Goal: Transaction & Acquisition: Purchase product/service

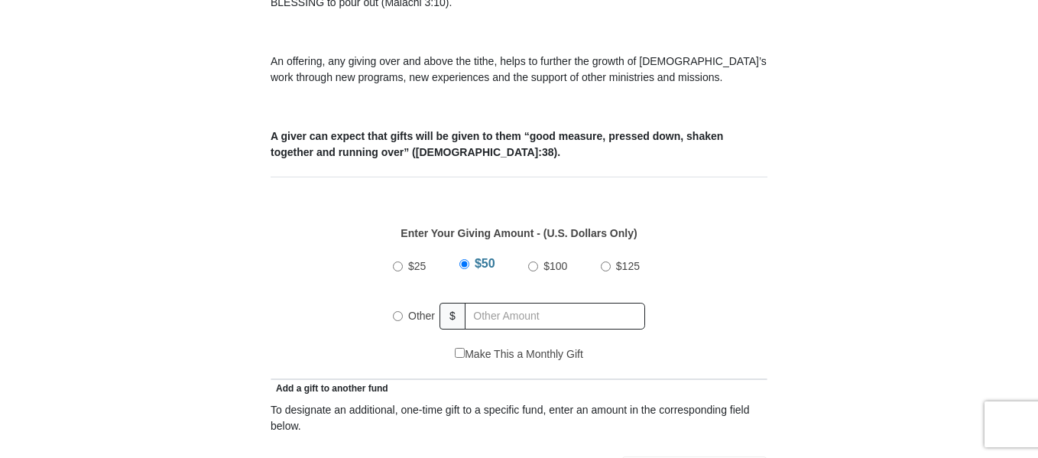
scroll to position [577, 0]
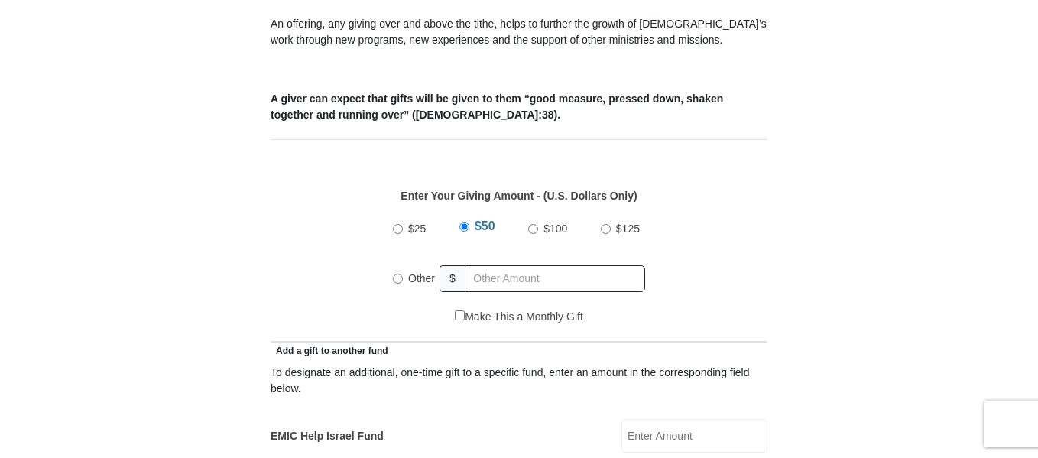
click at [397, 274] on input "Other" at bounding box center [398, 279] width 10 height 10
radio input "true"
type input "157.00"
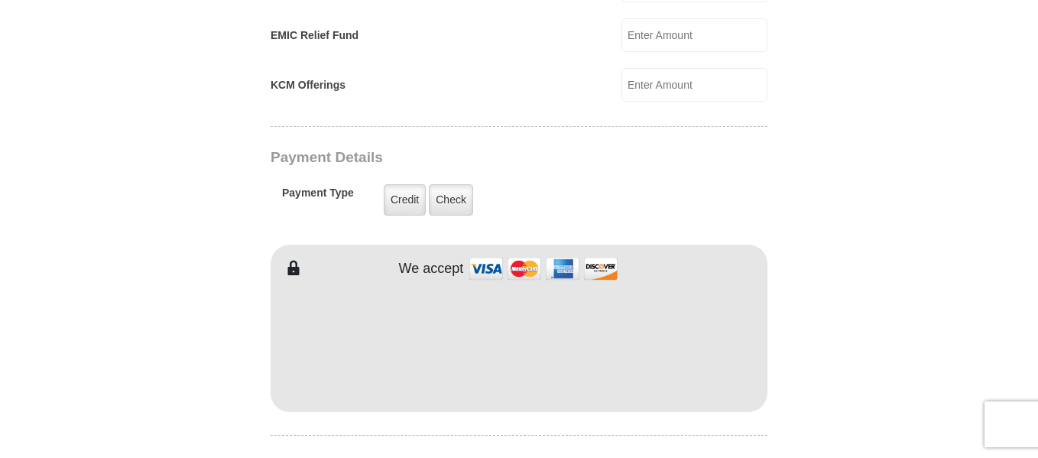
scroll to position [1129, 0]
click at [459, 183] on label "Check" at bounding box center [451, 197] width 44 height 31
click at [0, 0] on input "Check" at bounding box center [0, 0] width 0 height 0
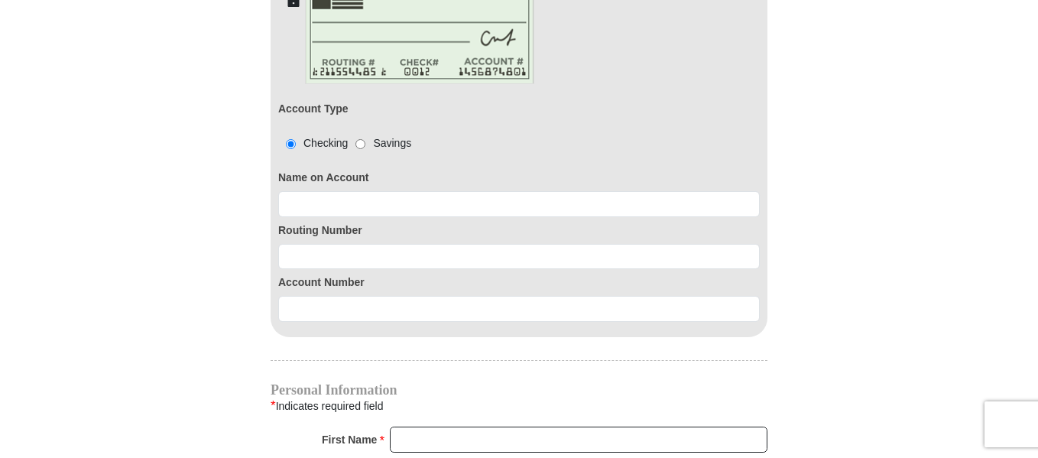
scroll to position [1396, 0]
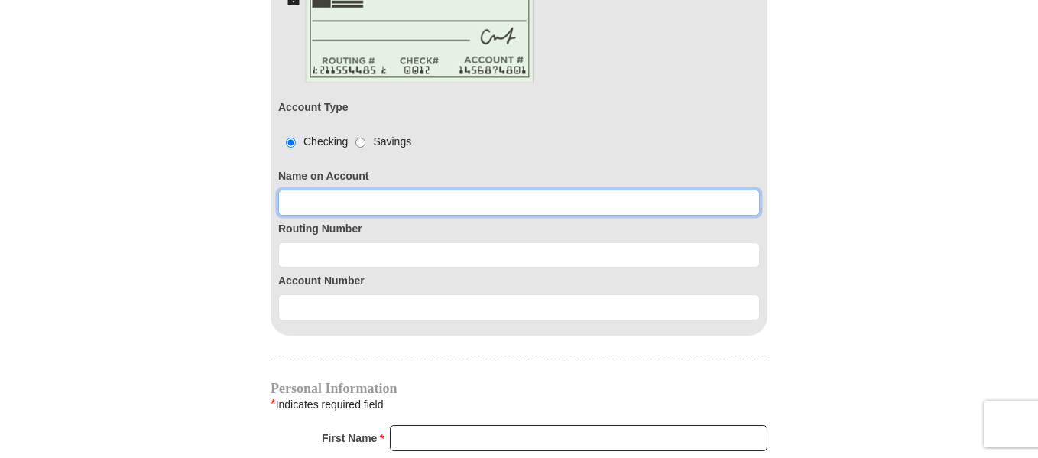
click at [288, 190] on input at bounding box center [518, 203] width 481 height 26
type input "Ronald and Debra Storlie"
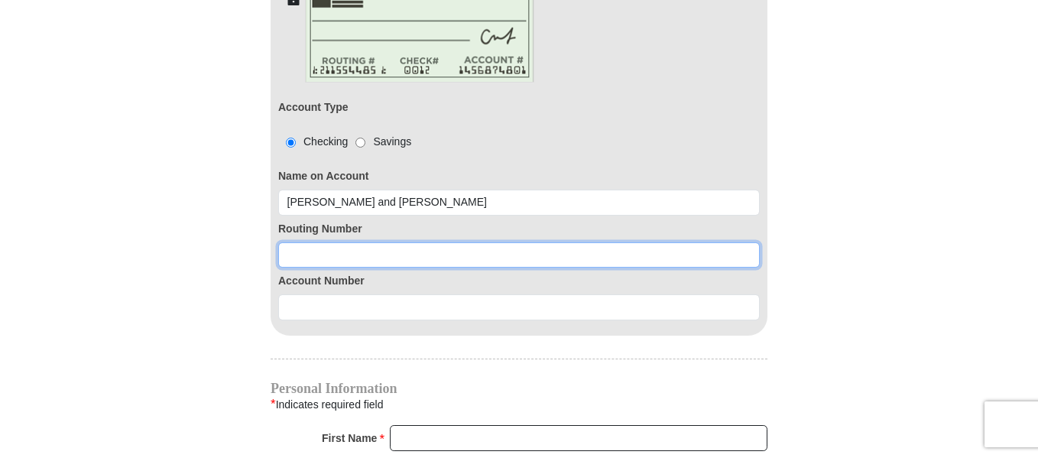
click at [278, 242] on input at bounding box center [518, 255] width 481 height 26
type input "092901683"
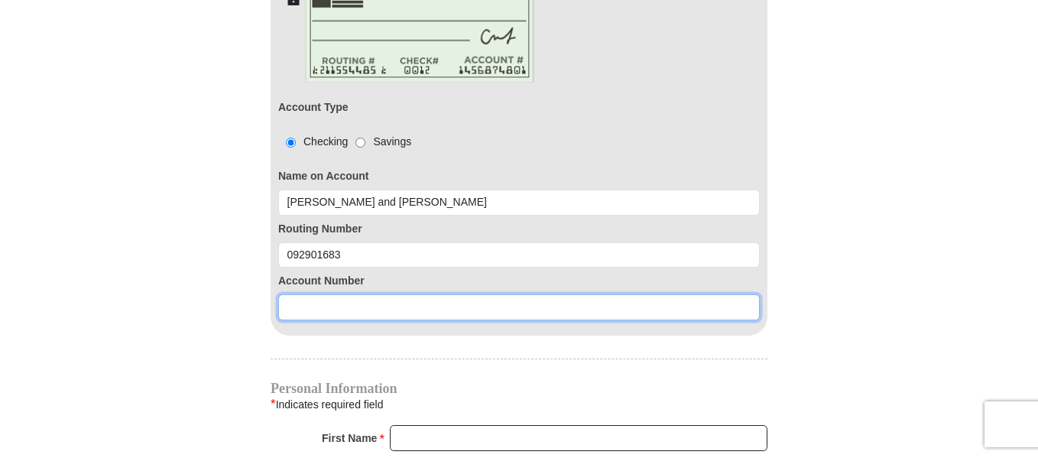
click at [303, 294] on input at bounding box center [518, 307] width 481 height 26
type input "5"
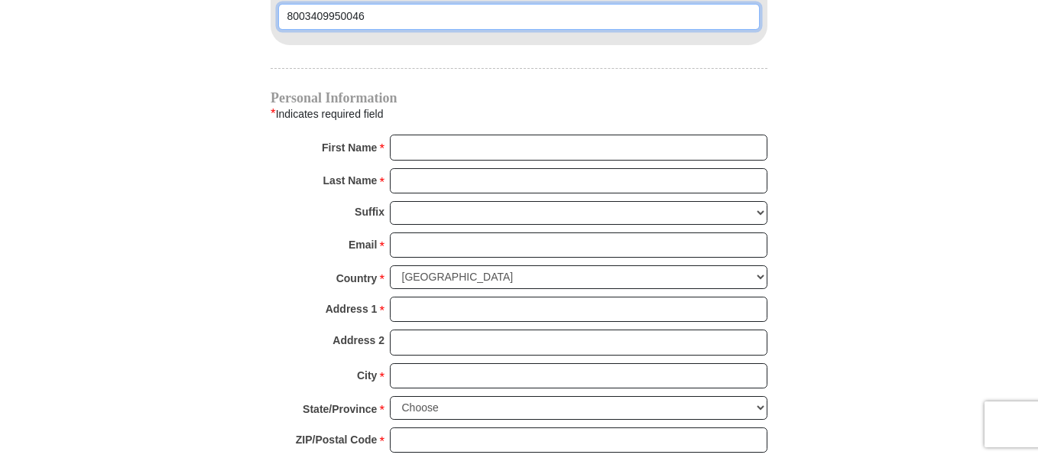
scroll to position [1693, 0]
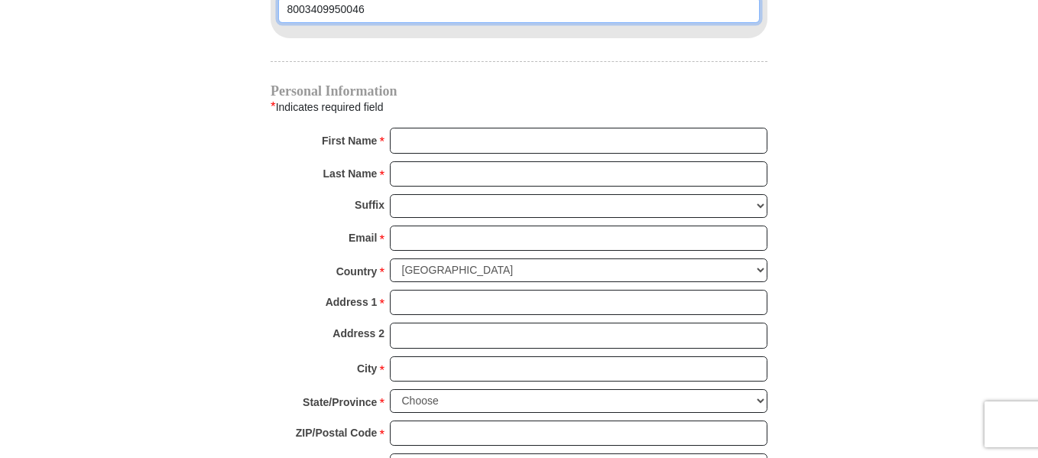
type input "8003409950046"
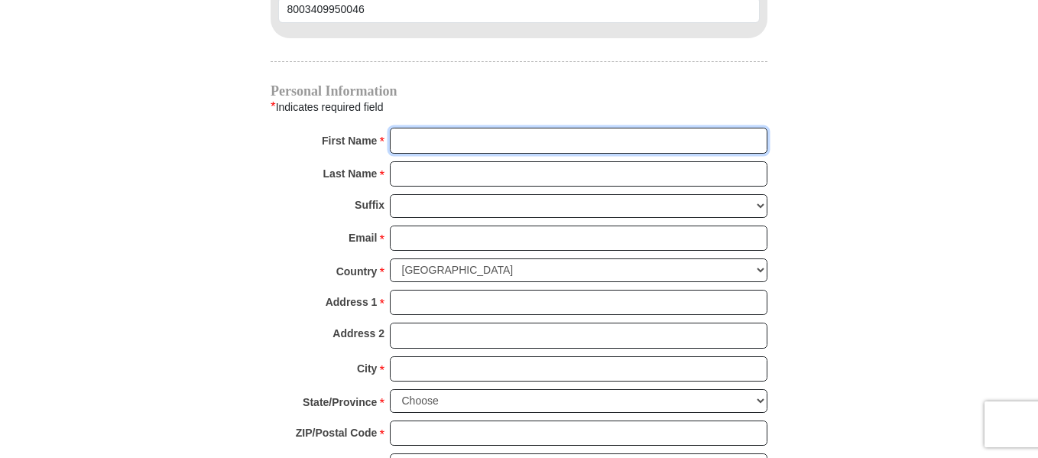
click at [400, 128] on input "First Name *" at bounding box center [579, 141] width 378 height 26
type input "Rocky and Deb"
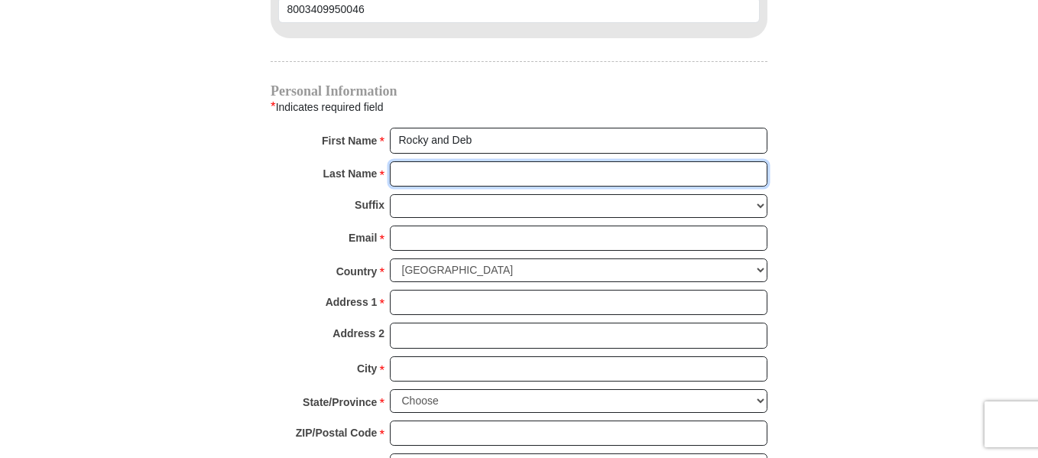
type input "Storlie"
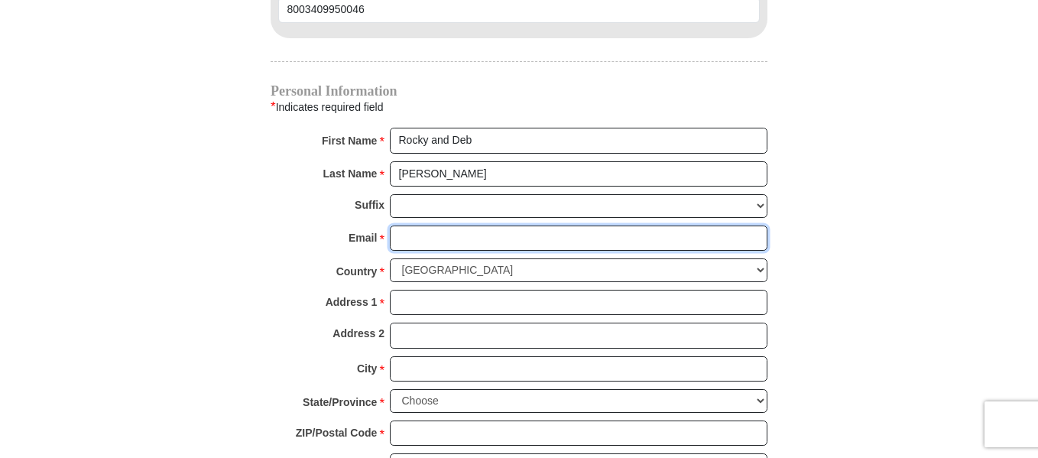
type input "rdleather@gmail.com"
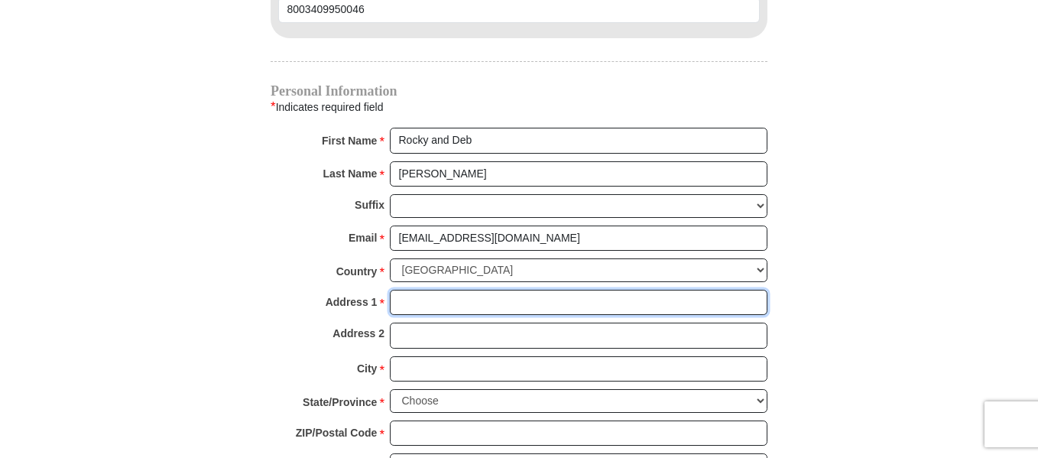
type input "2570 Highway 39"
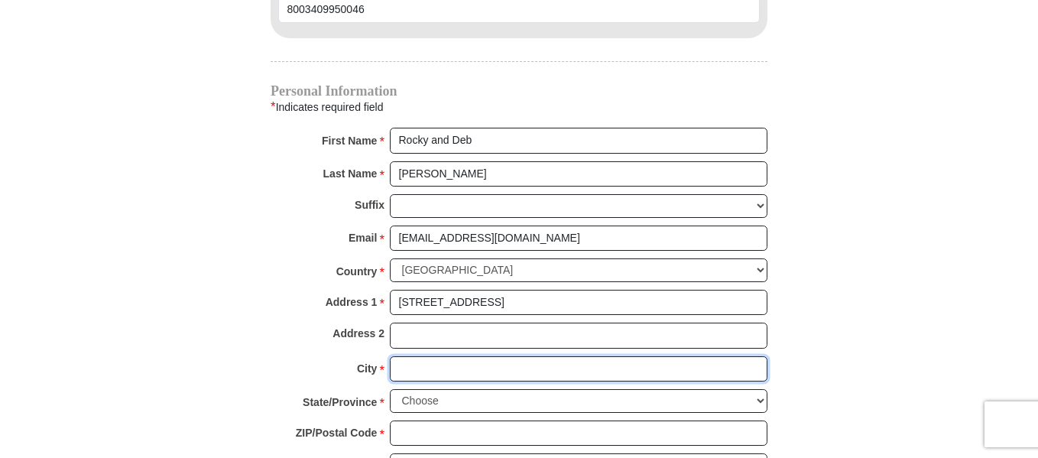
type input "Forsyth"
select select "MT"
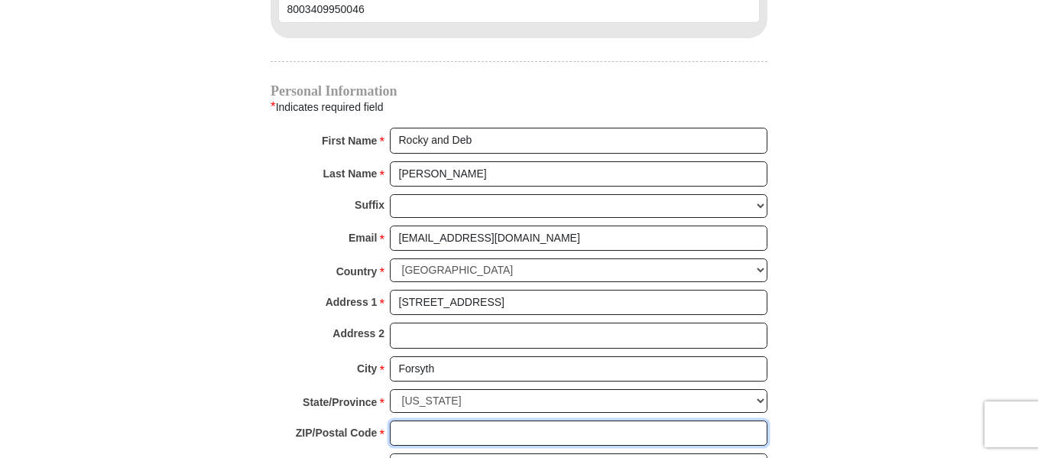
type input "59327"
type input "4067402200"
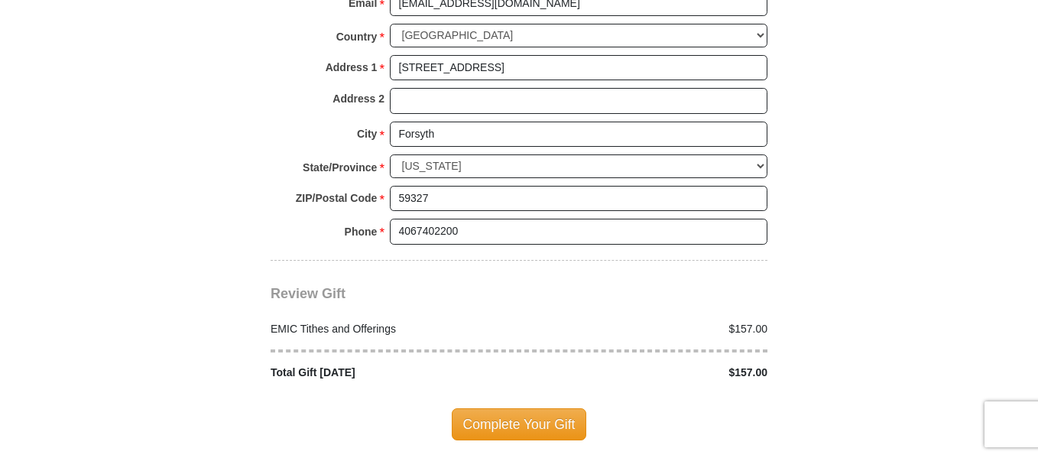
scroll to position [1940, 0]
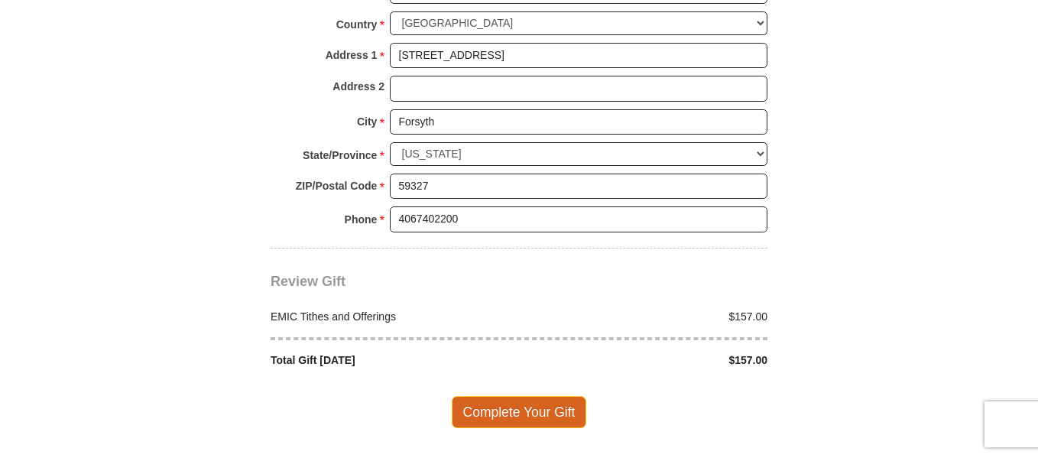
click at [510, 397] on span "Complete Your Gift" at bounding box center [519, 412] width 135 height 32
